Goal: Information Seeking & Learning: Find specific page/section

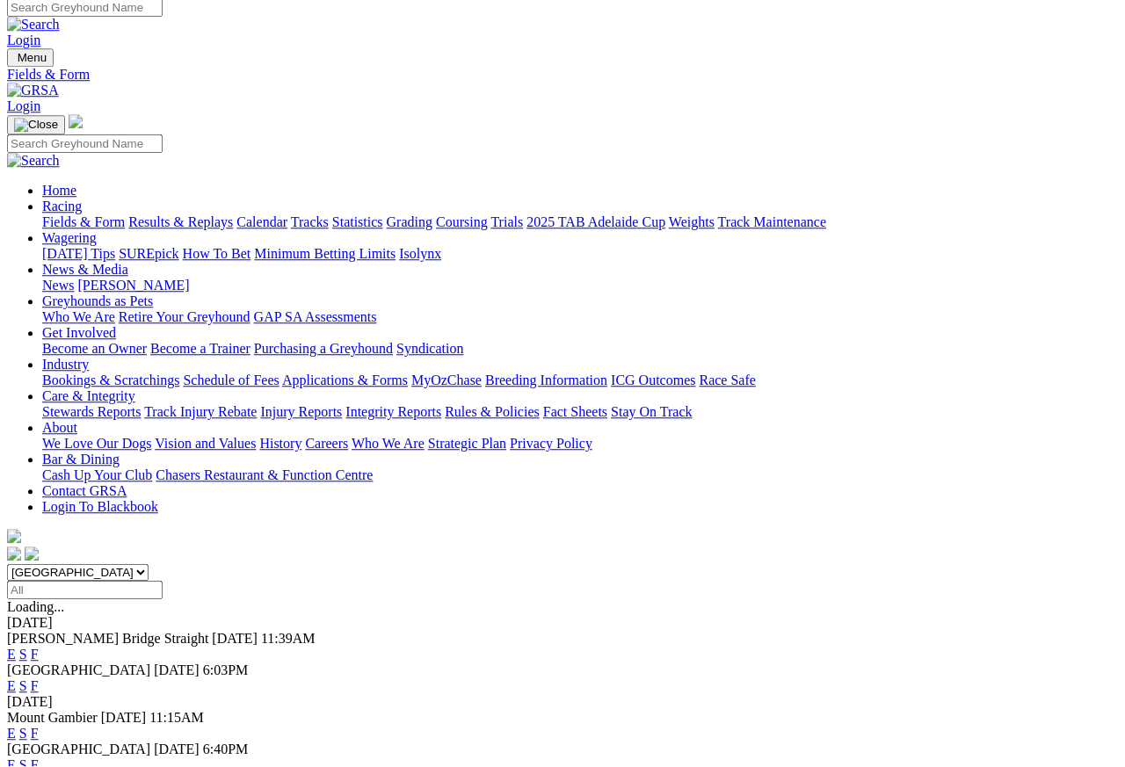
scroll to position [8, 0]
click at [218, 215] on link "Results & Replays" at bounding box center [180, 222] width 105 height 15
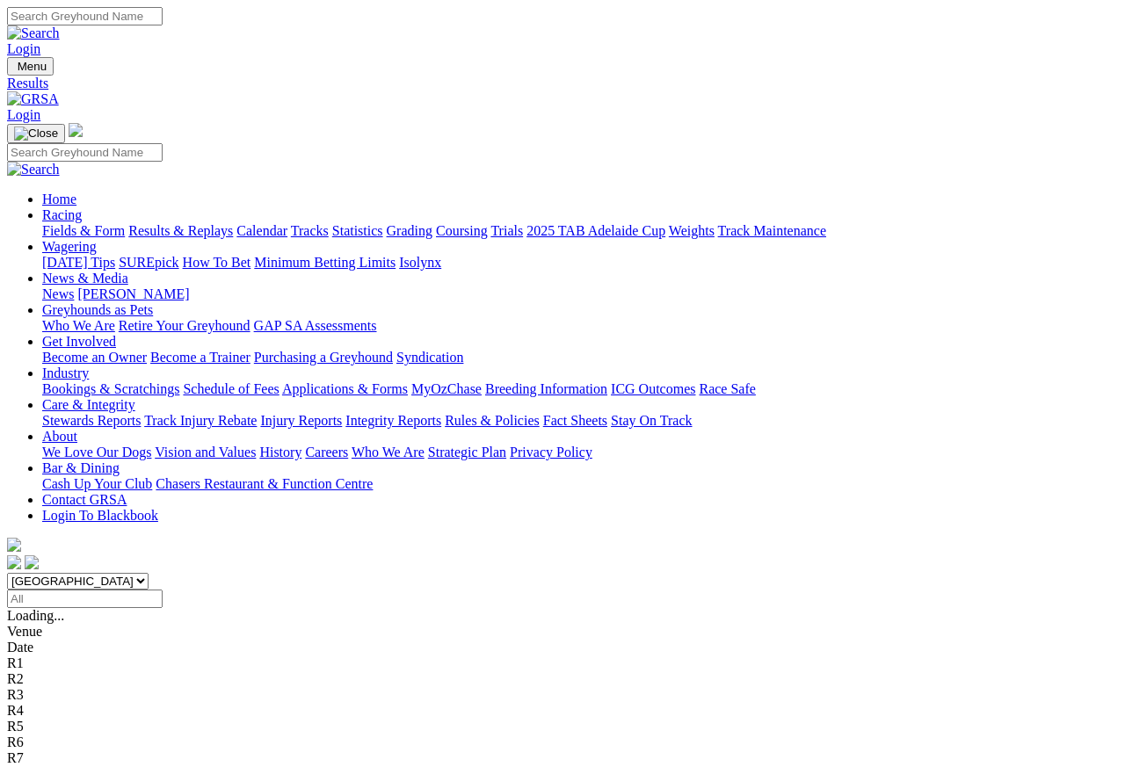
scroll to position [8, 0]
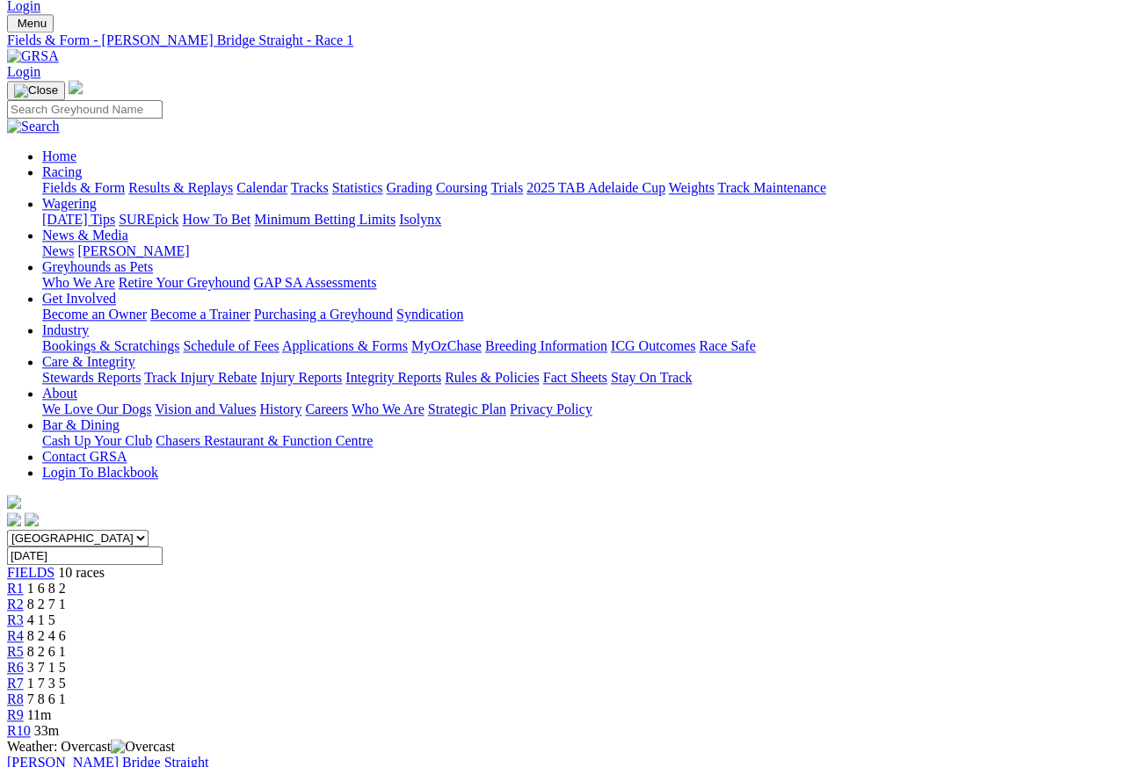
scroll to position [38, 0]
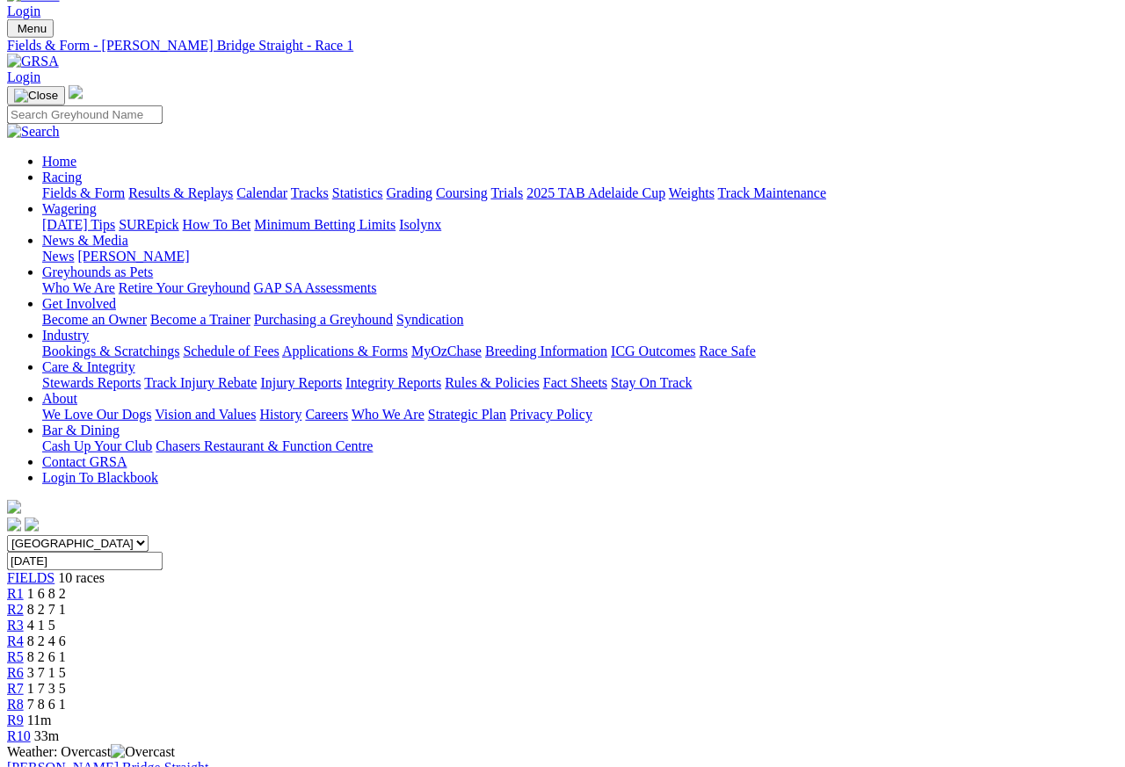
click at [24, 602] on span "R2" at bounding box center [15, 609] width 17 height 15
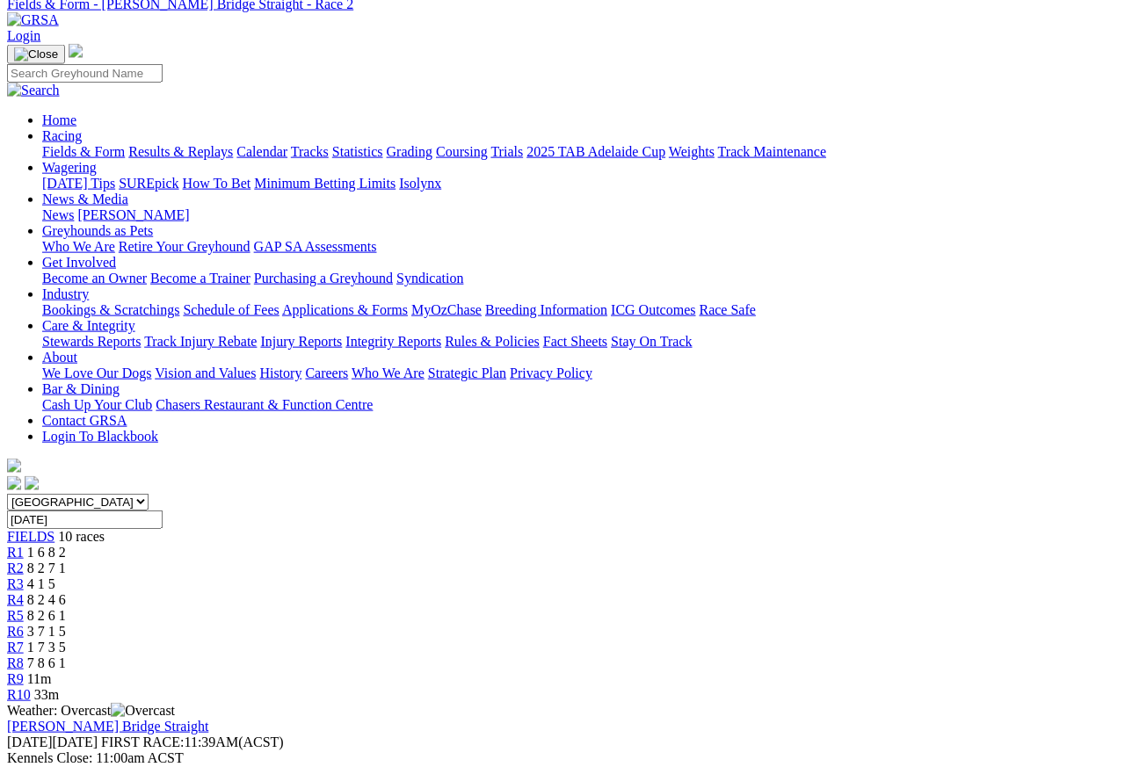
scroll to position [69, 0]
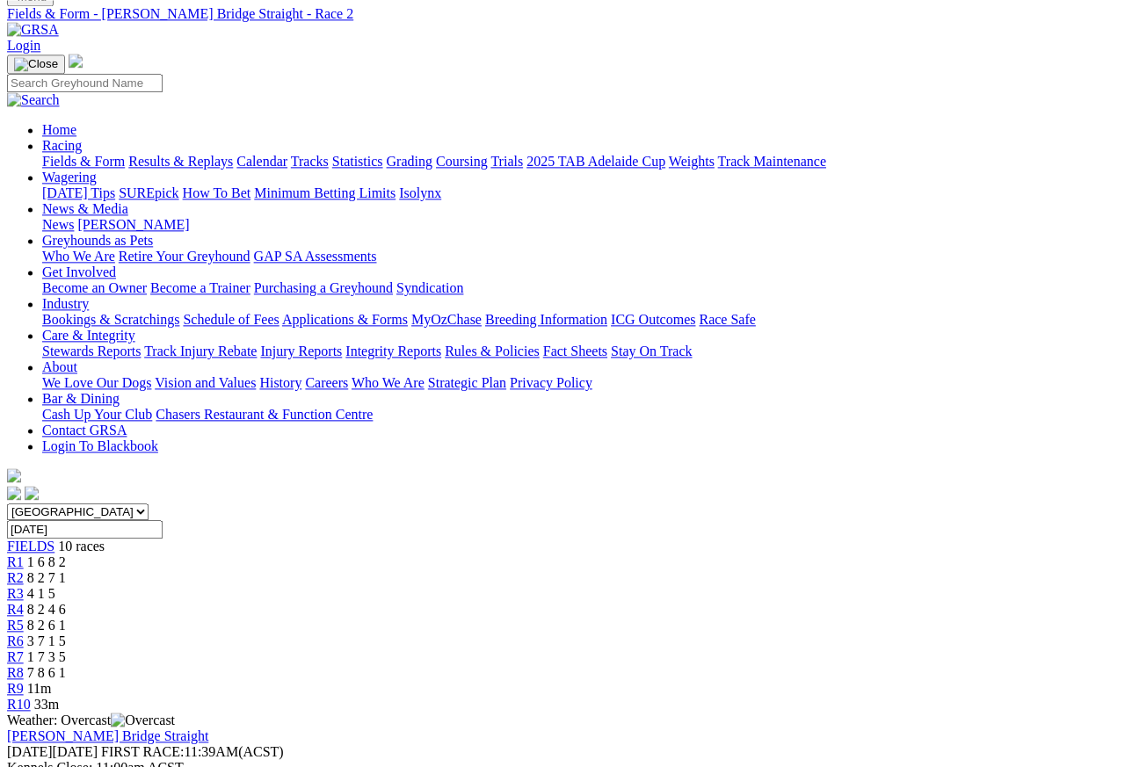
click at [24, 586] on span "R3" at bounding box center [15, 593] width 17 height 15
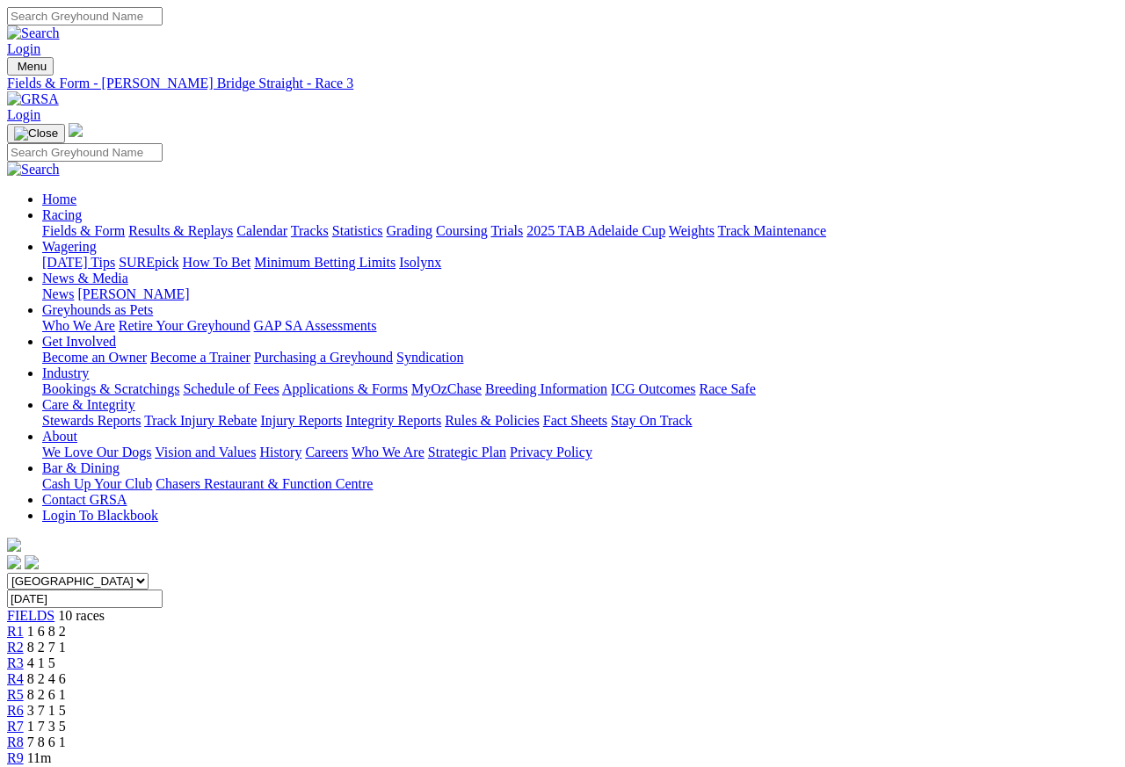
click at [24, 672] on span "R4" at bounding box center [15, 679] width 17 height 15
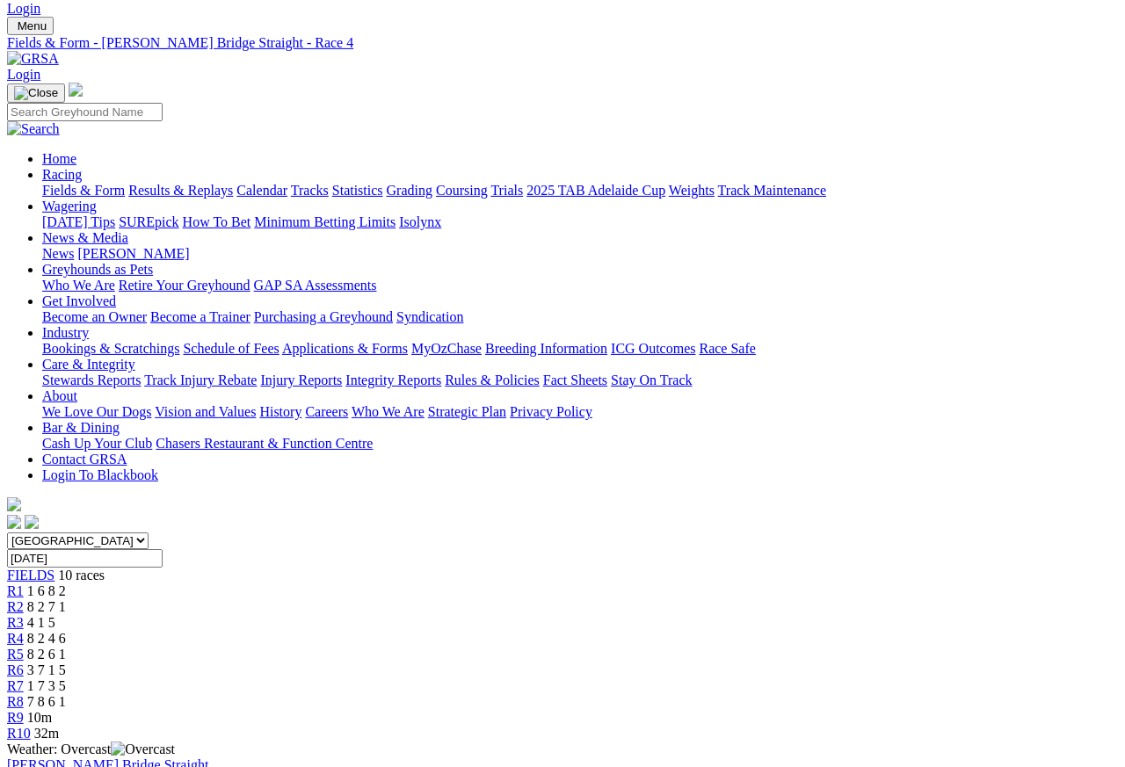
scroll to position [22, 0]
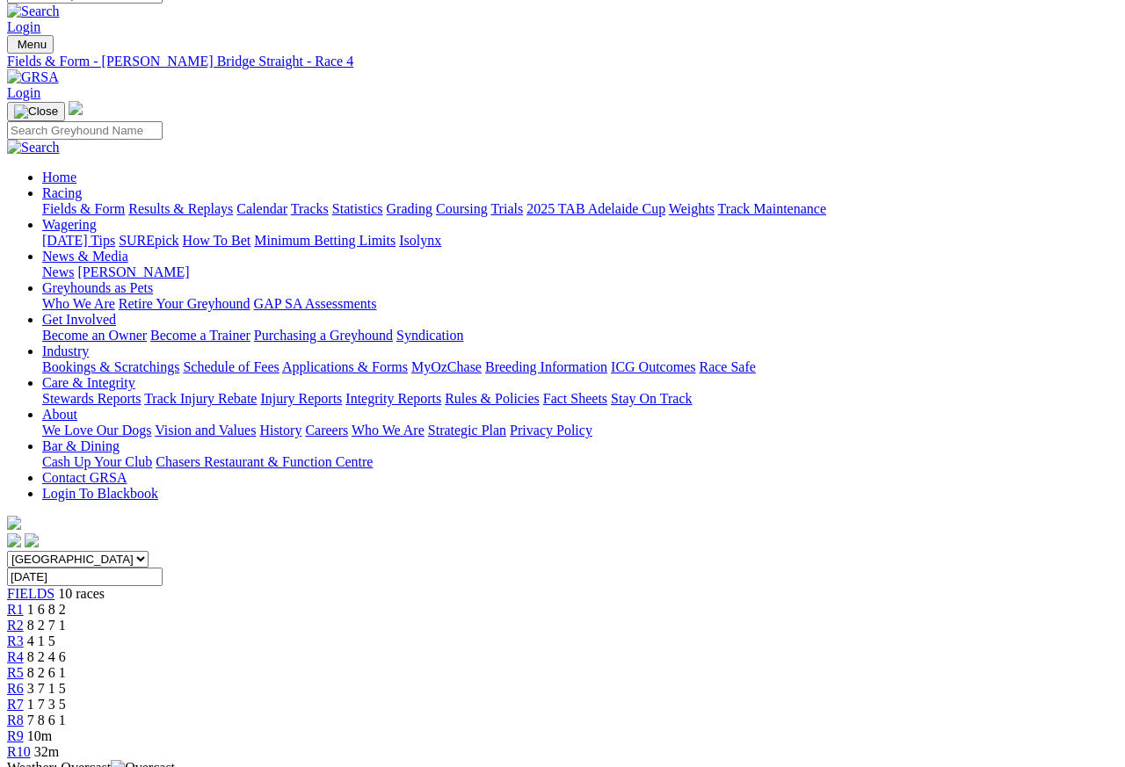
click at [24, 665] on link "R5" at bounding box center [15, 672] width 17 height 15
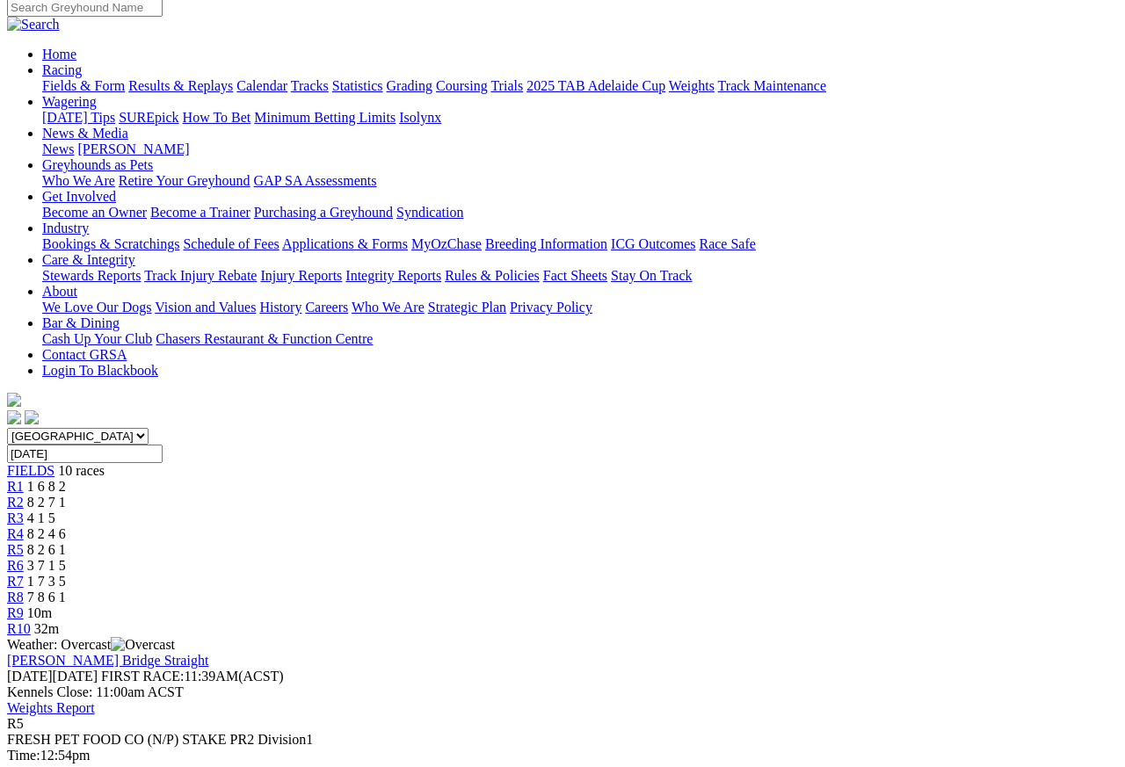
scroll to position [142, 0]
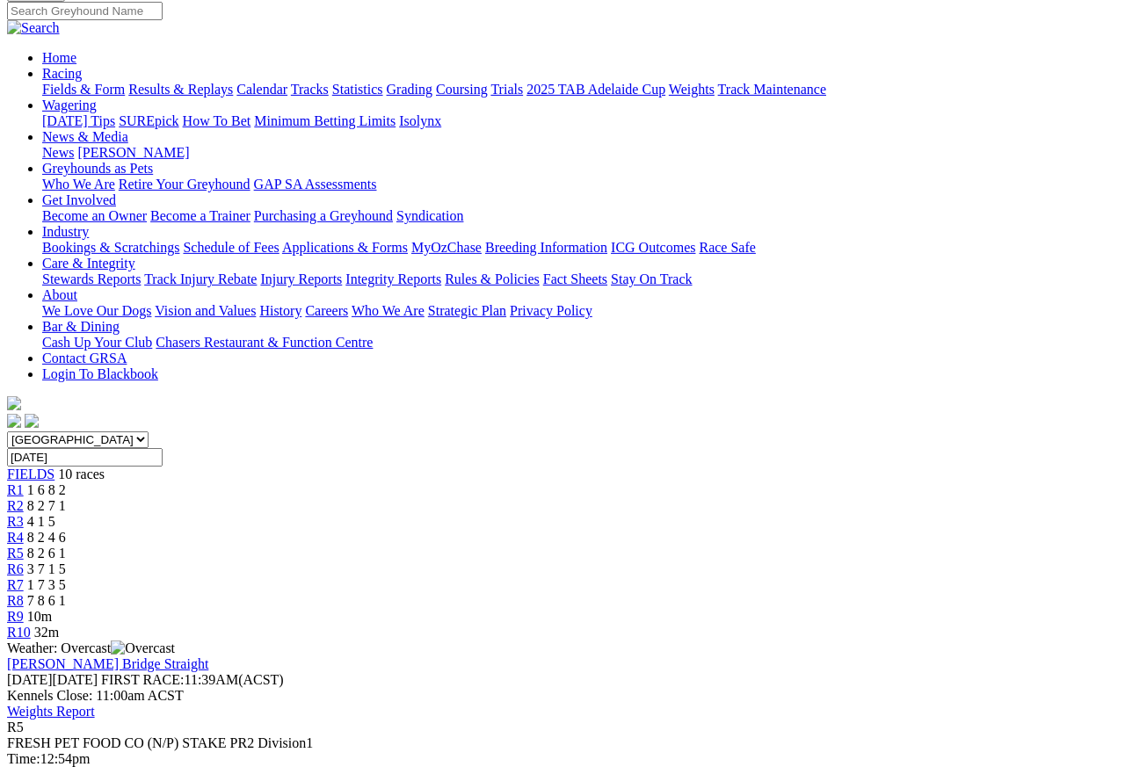
click at [24, 562] on link "R6" at bounding box center [15, 569] width 17 height 15
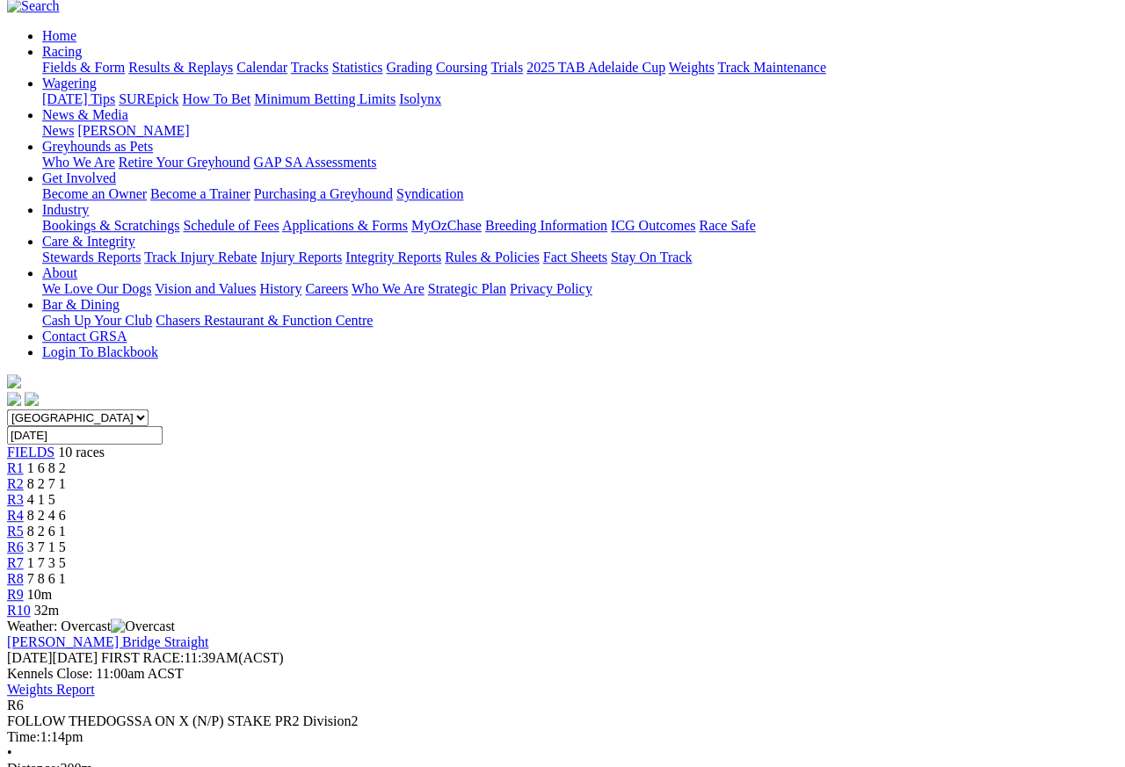
scroll to position [161, 0]
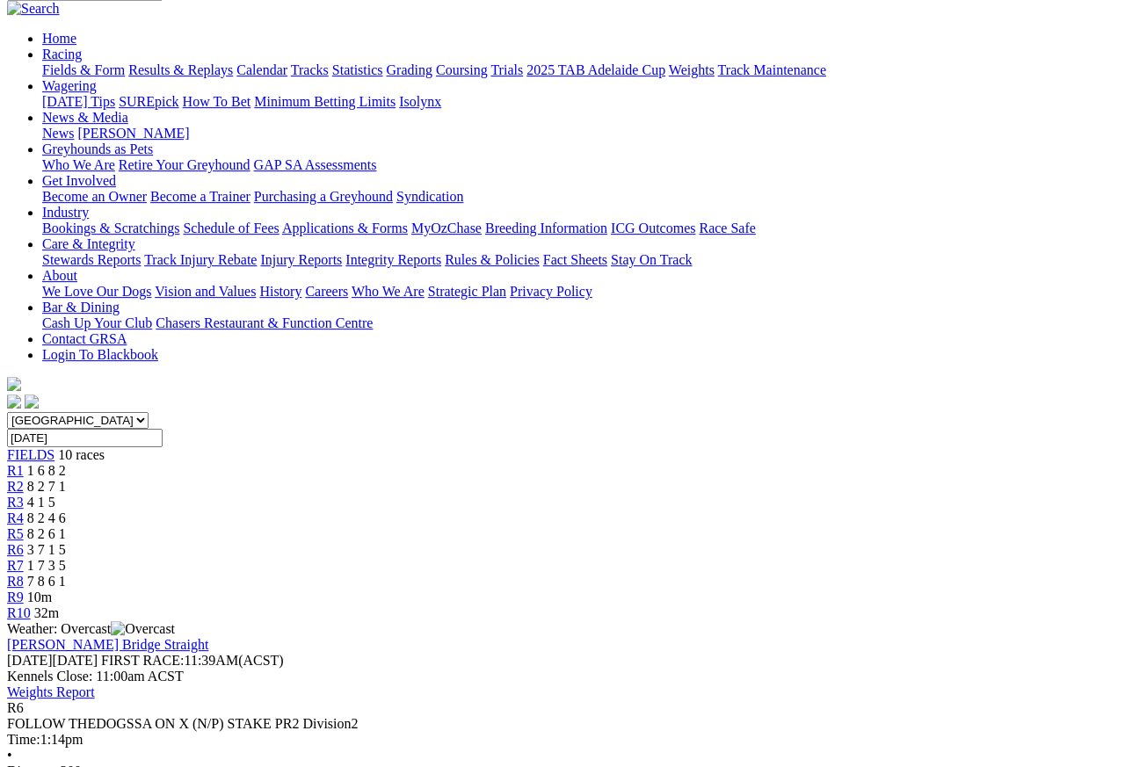
click at [24, 558] on span "R7" at bounding box center [15, 565] width 17 height 15
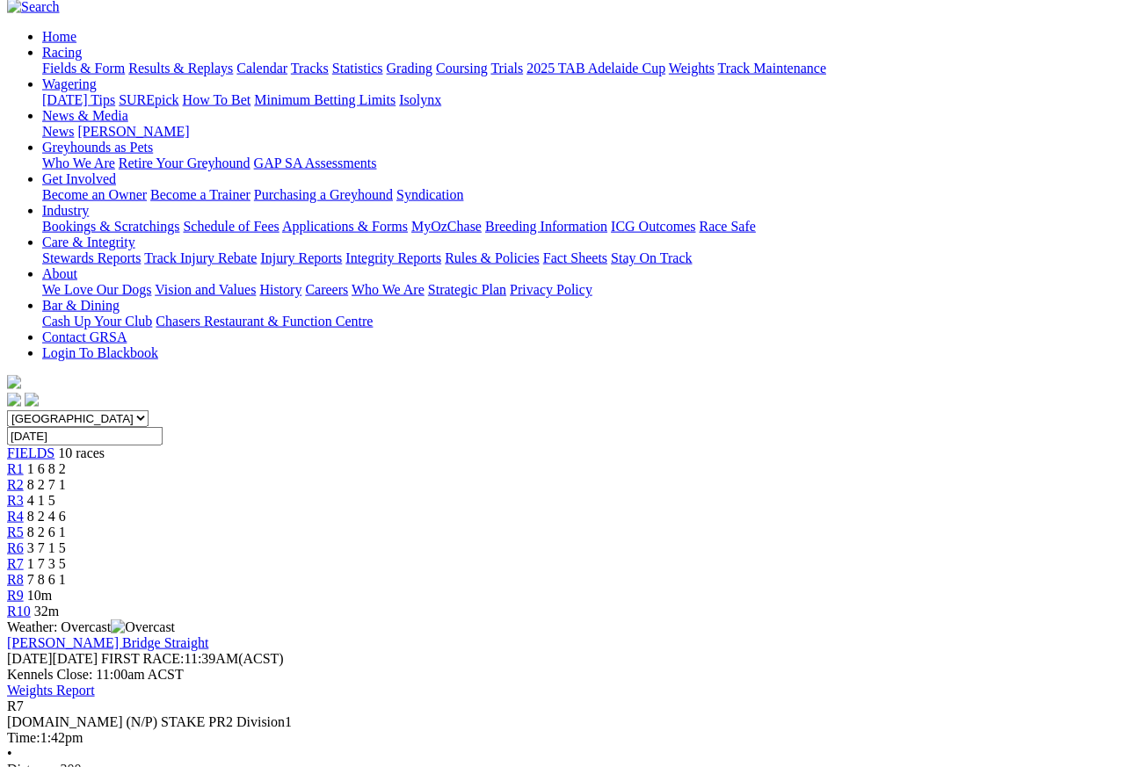
scroll to position [144, 0]
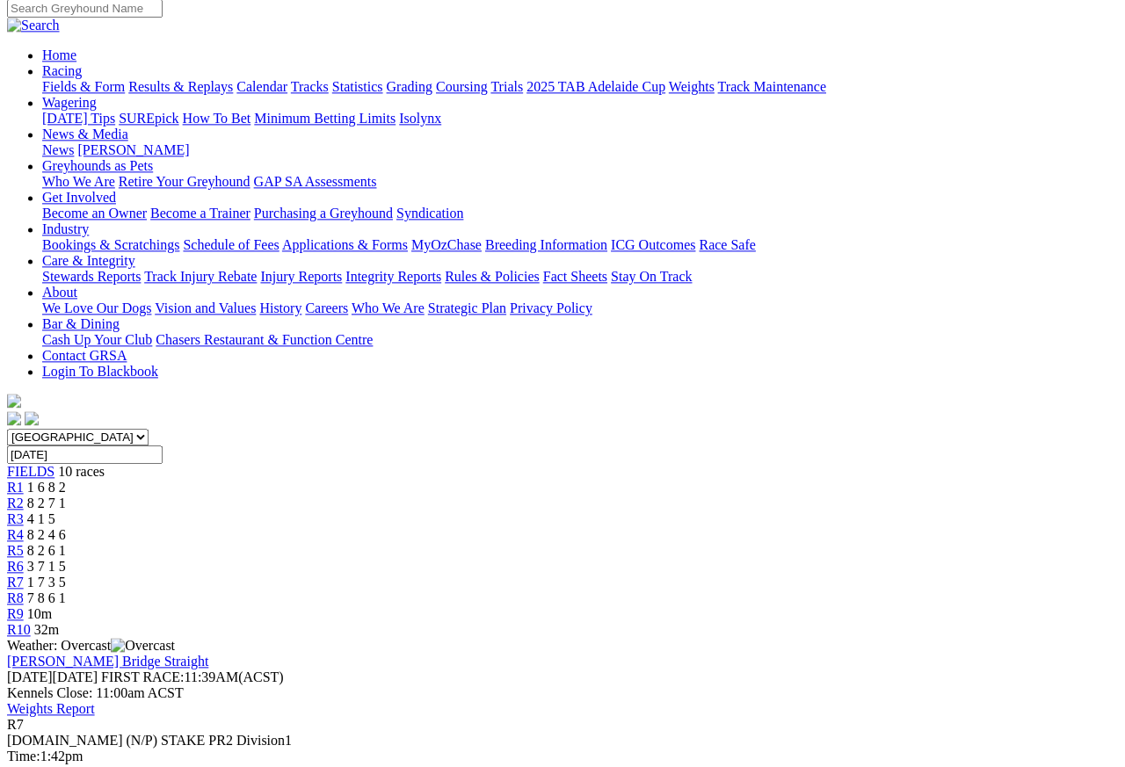
click at [24, 591] on link "R8" at bounding box center [15, 598] width 17 height 15
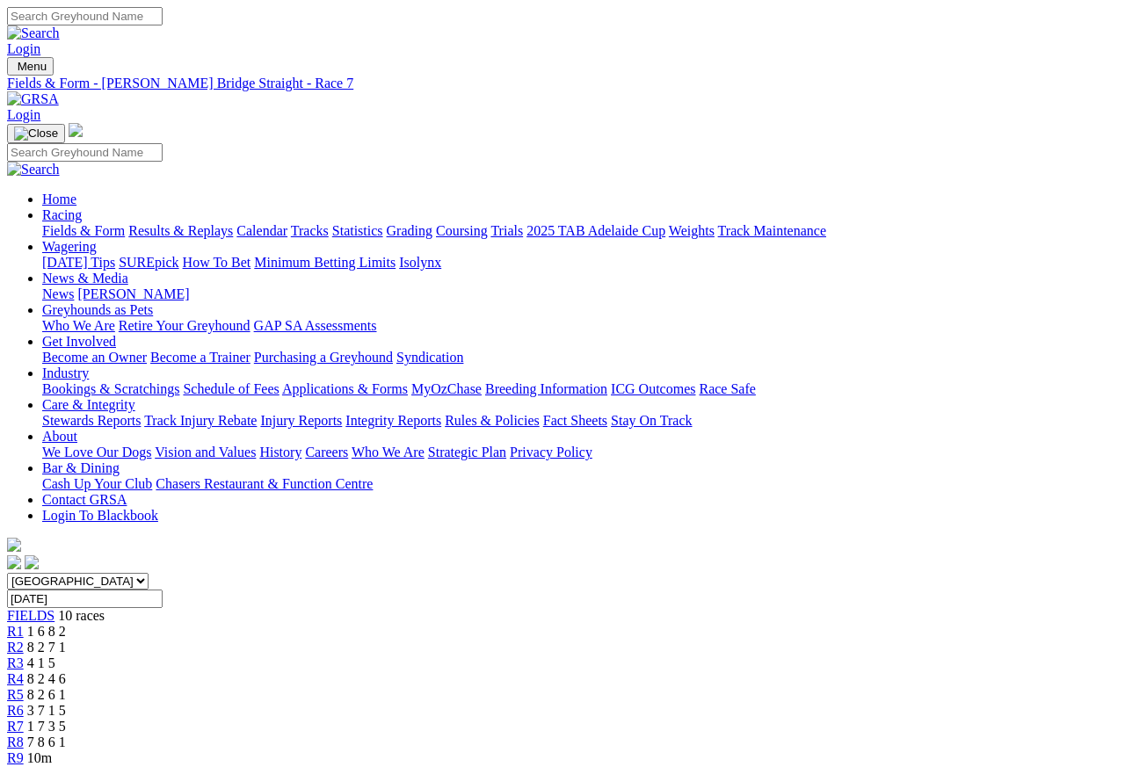
scroll to position [8, 0]
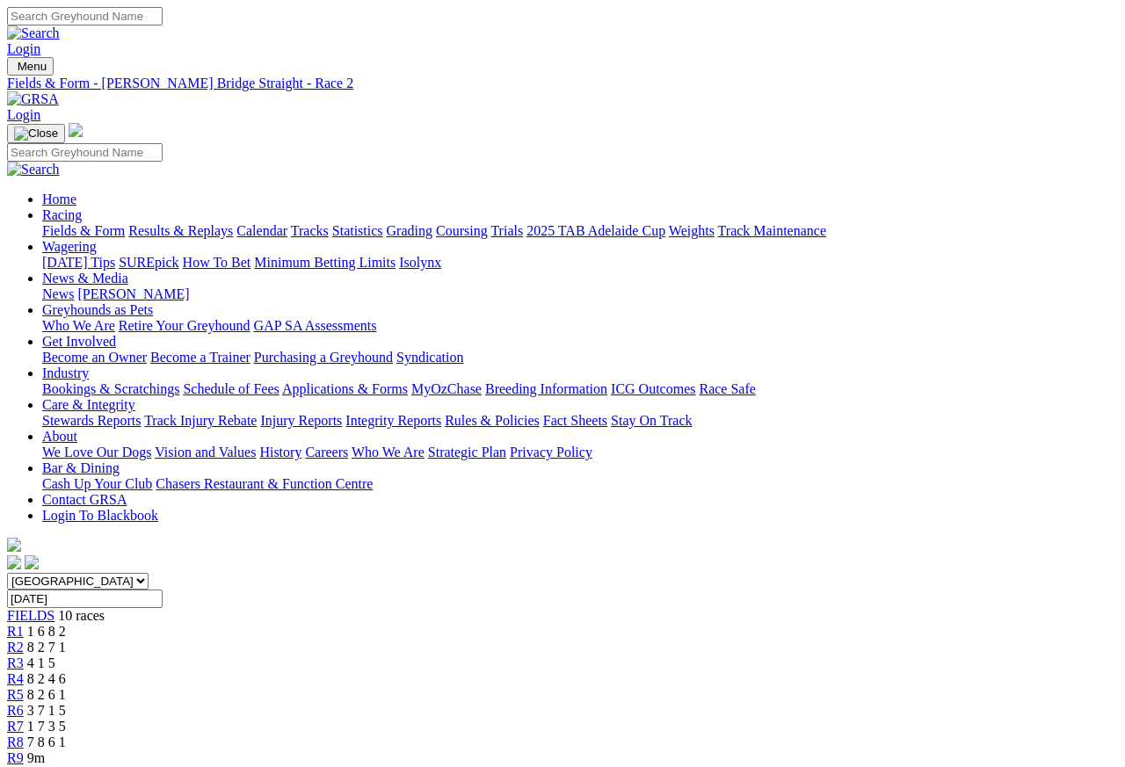
scroll to position [8, 0]
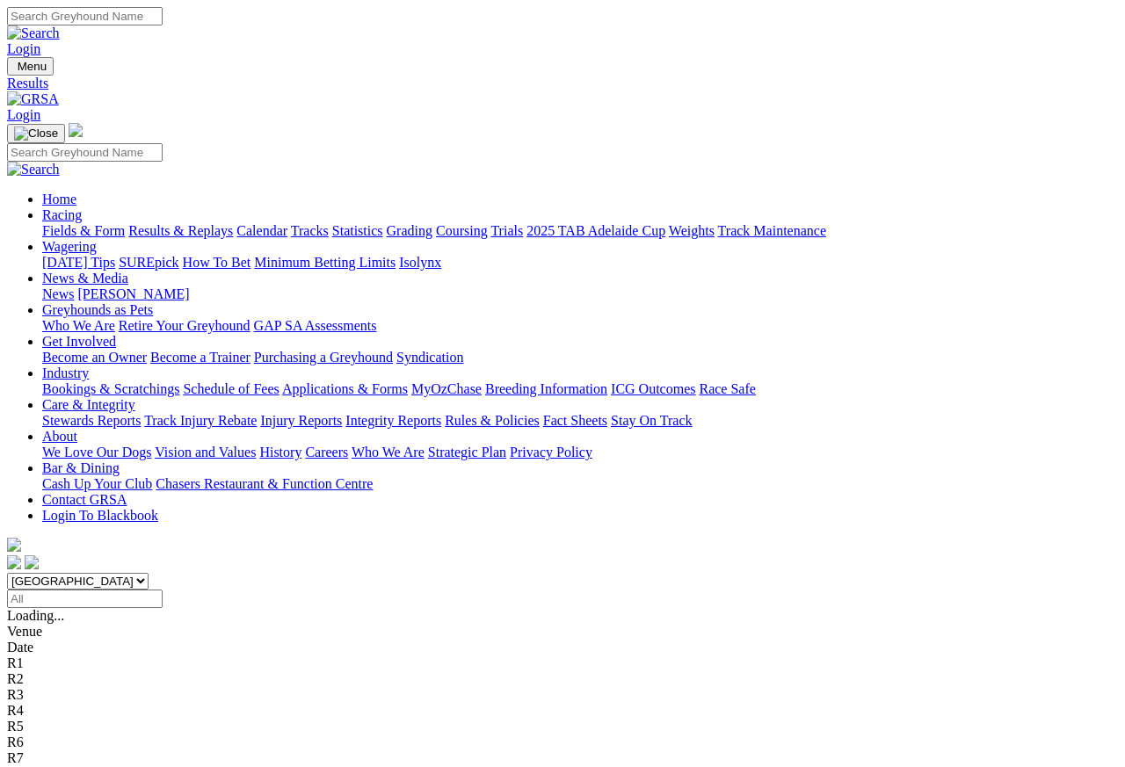
scroll to position [8, 0]
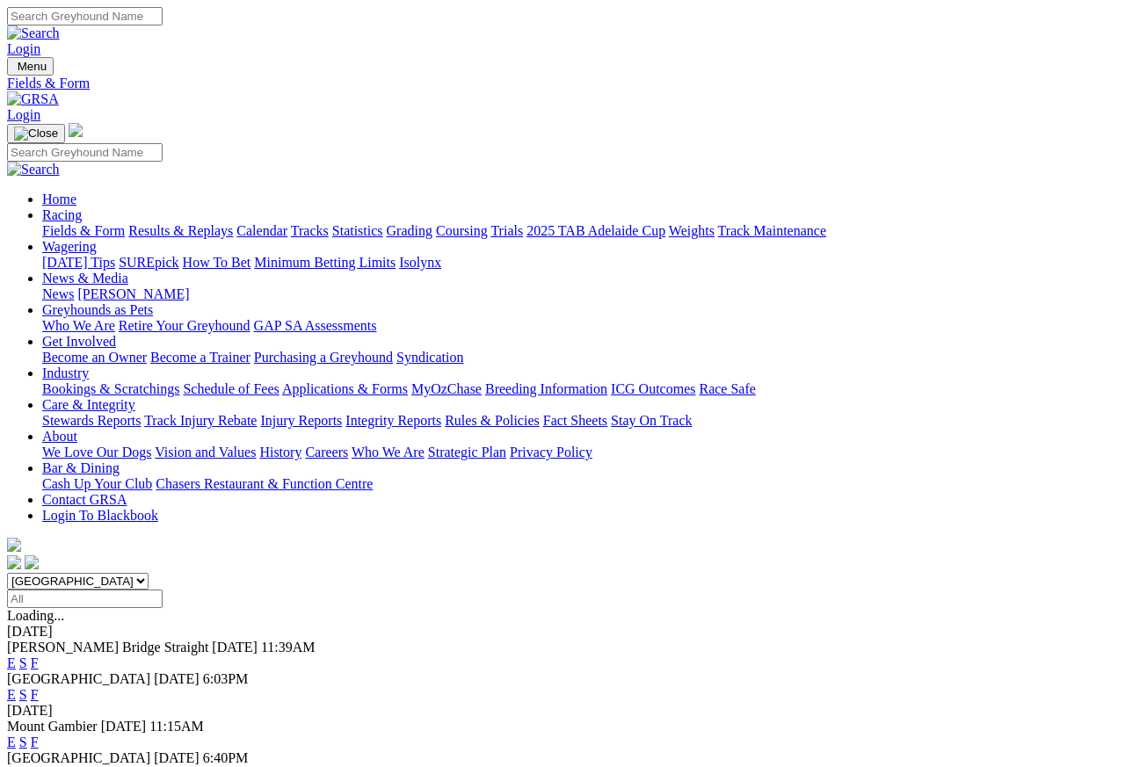
scroll to position [8, 0]
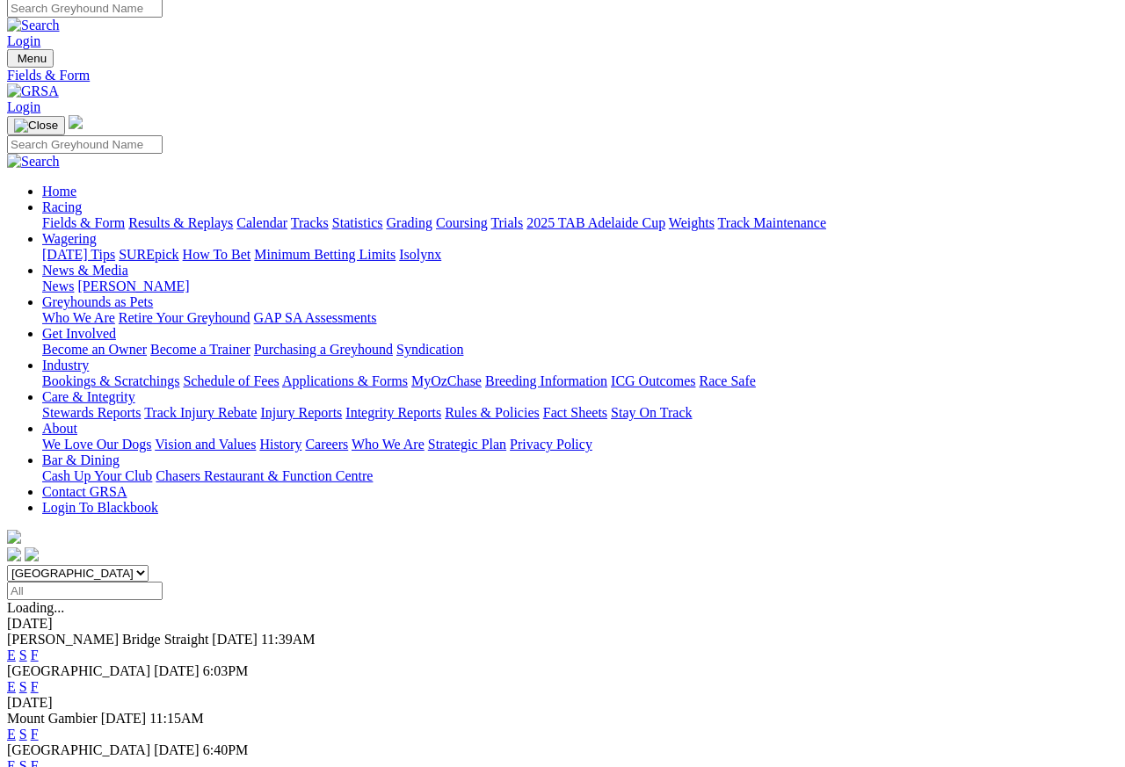
click at [135, 389] on link "Care & Integrity" at bounding box center [88, 396] width 93 height 15
click at [441, 405] on link "Integrity Reports" at bounding box center [393, 412] width 96 height 15
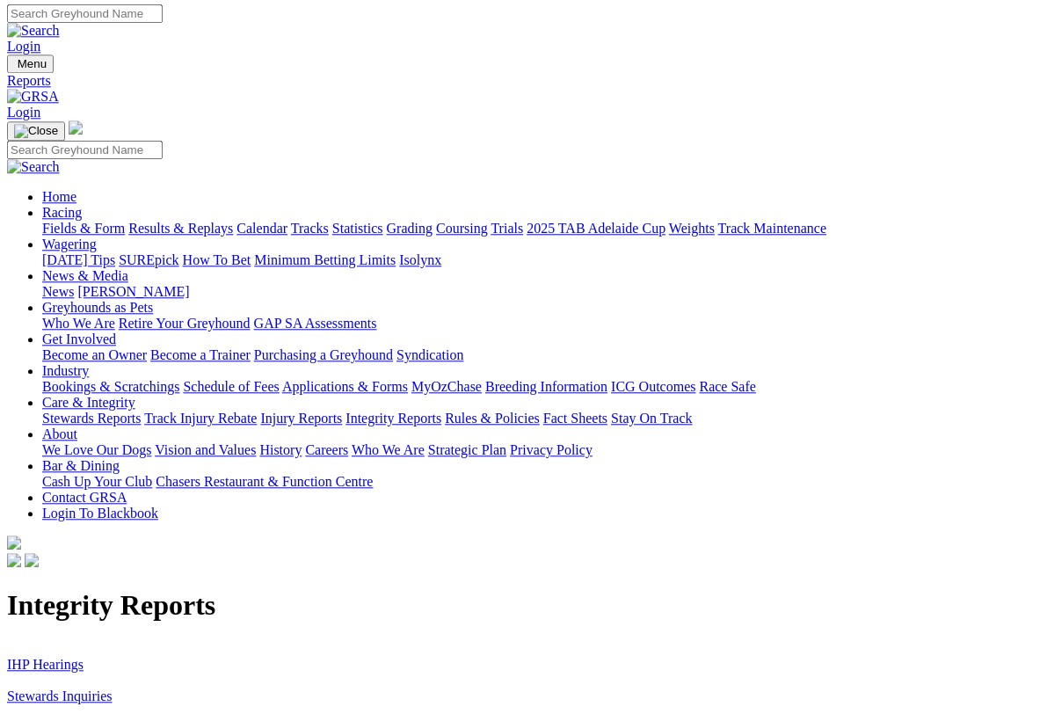
scroll to position [3, 0]
click at [55, 657] on link "IHP Hearings" at bounding box center [45, 664] width 76 height 15
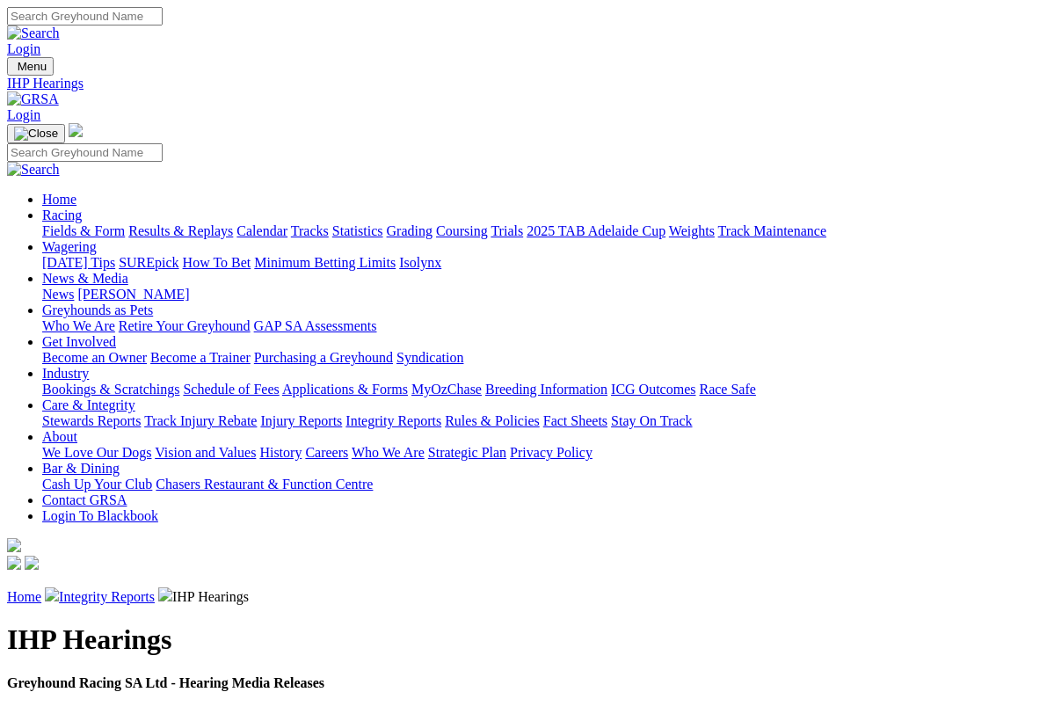
scroll to position [3, 0]
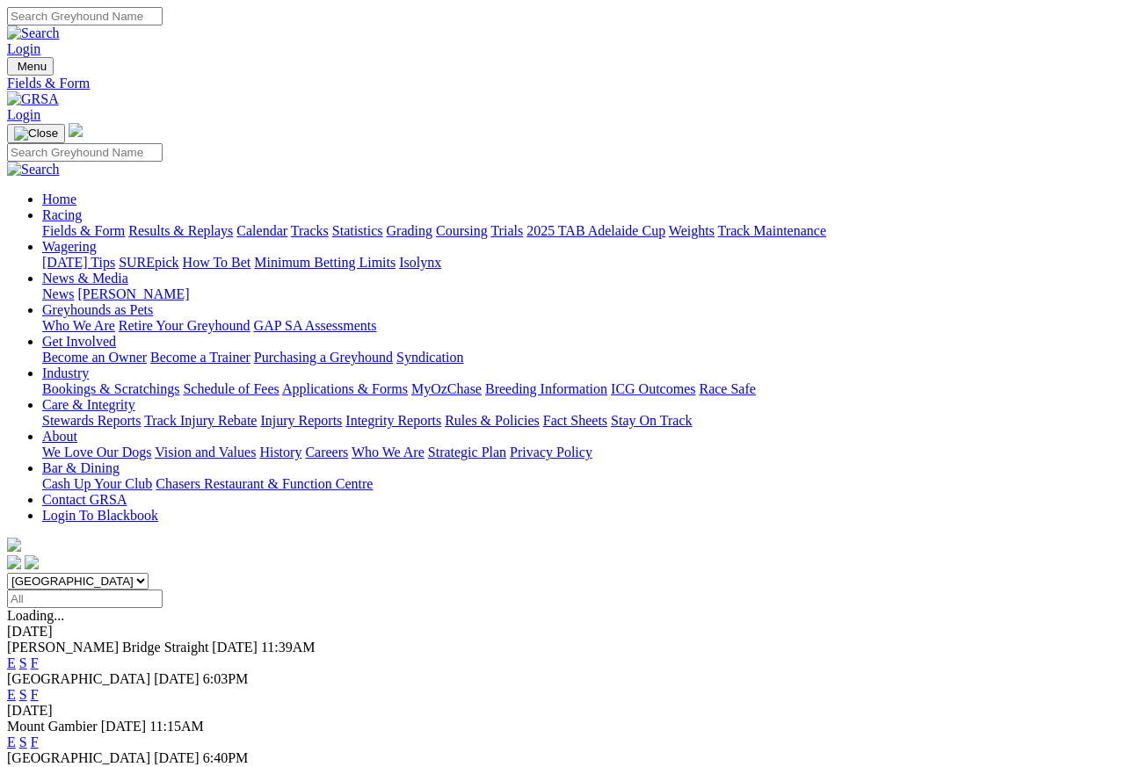
scroll to position [8, 0]
